Goal: Task Accomplishment & Management: Use online tool/utility

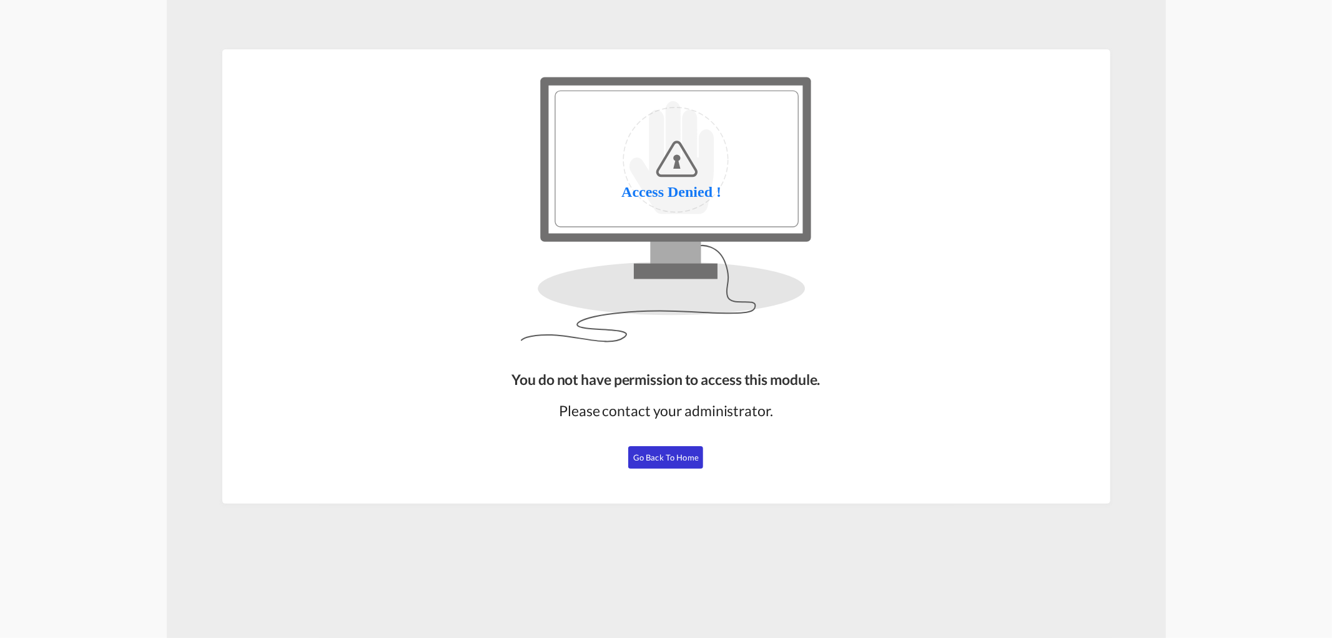
click at [667, 446] on button "Go Back to Home" at bounding box center [665, 457] width 75 height 22
click at [658, 452] on span "Go Back to Home" at bounding box center [666, 457] width 66 height 10
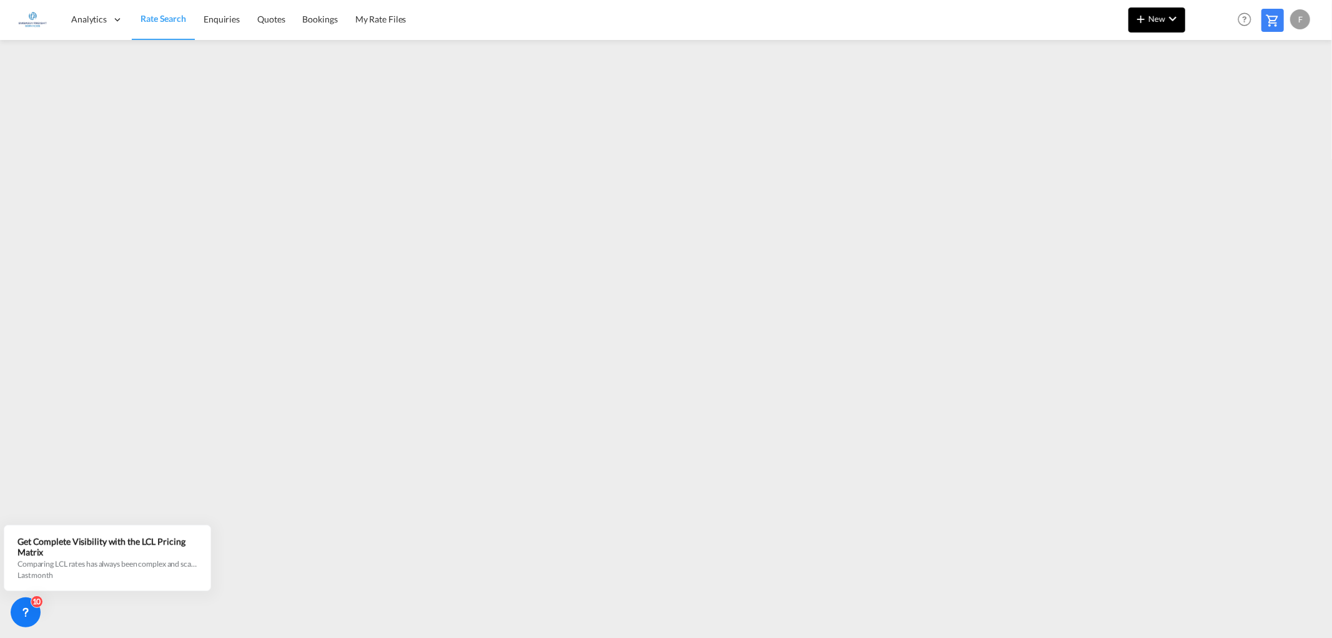
click at [1175, 19] on md-icon "icon-chevron-down" at bounding box center [1172, 18] width 15 height 15
click at [1197, 91] on div "Ratesheet" at bounding box center [1233, 93] width 77 height 31
